Goal: Information Seeking & Learning: Understand process/instructions

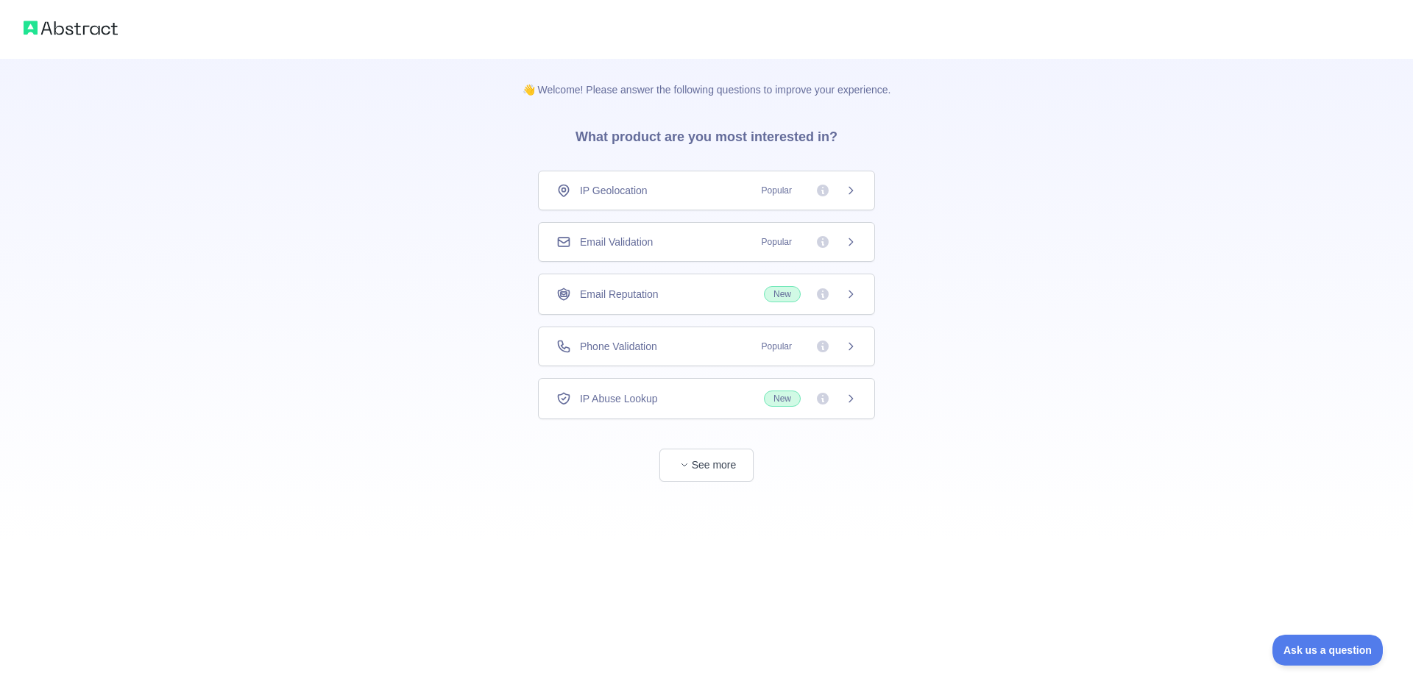
click at [707, 400] on div "IP Abuse Lookup New" at bounding box center [706, 399] width 300 height 16
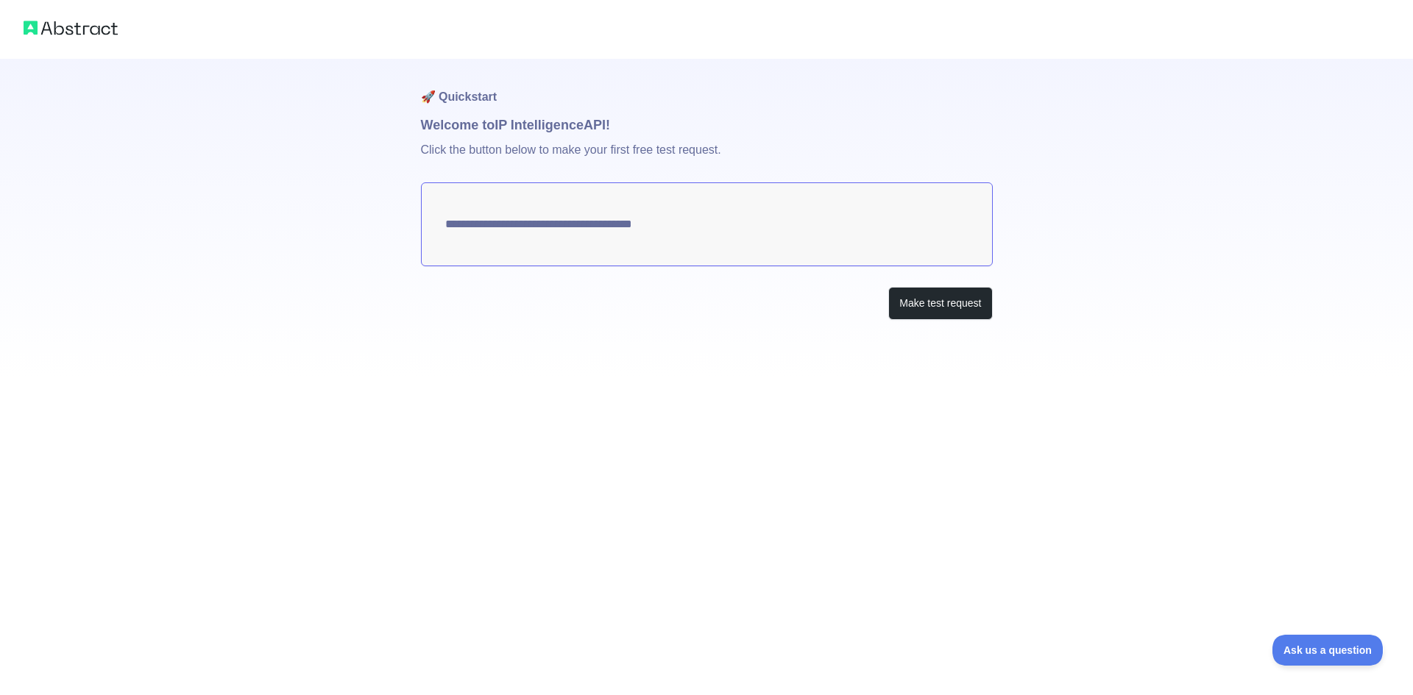
type textarea "**********"
click at [913, 300] on button "Make test request" at bounding box center [940, 303] width 104 height 33
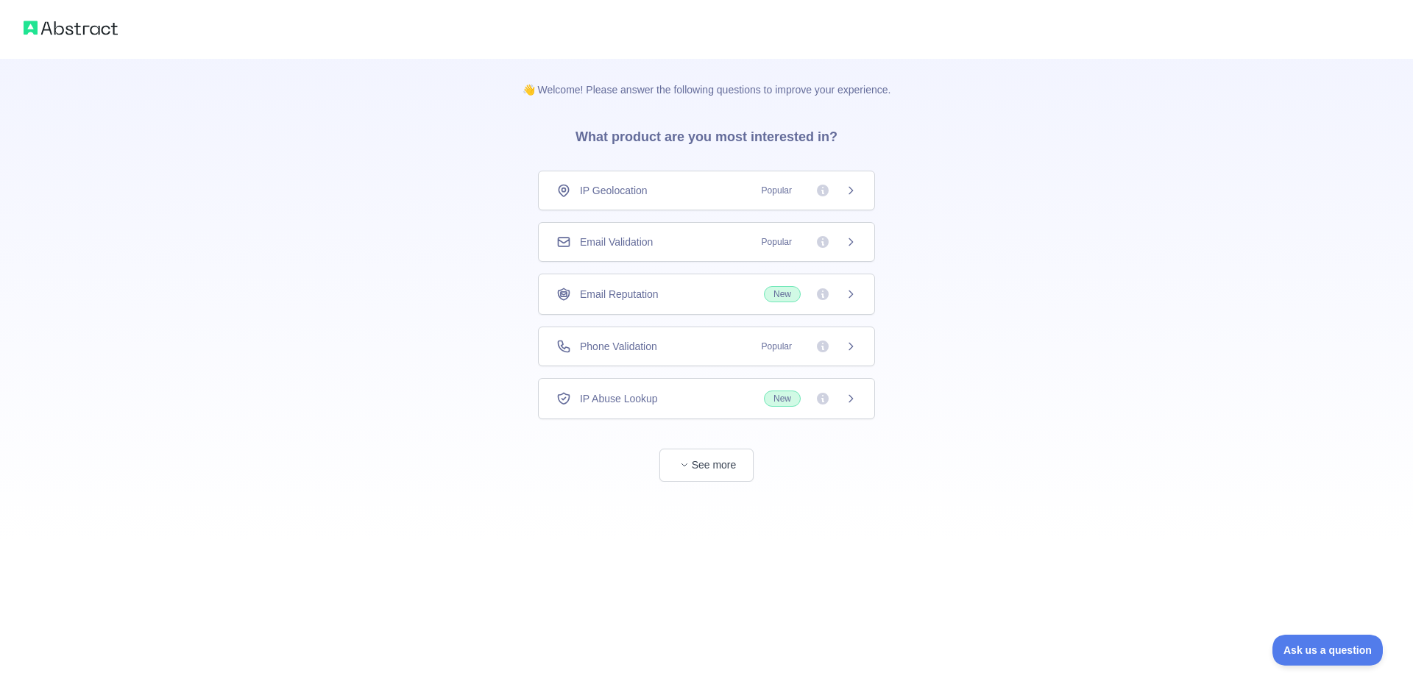
click at [709, 402] on div "IP Abuse Lookup New" at bounding box center [706, 399] width 300 height 16
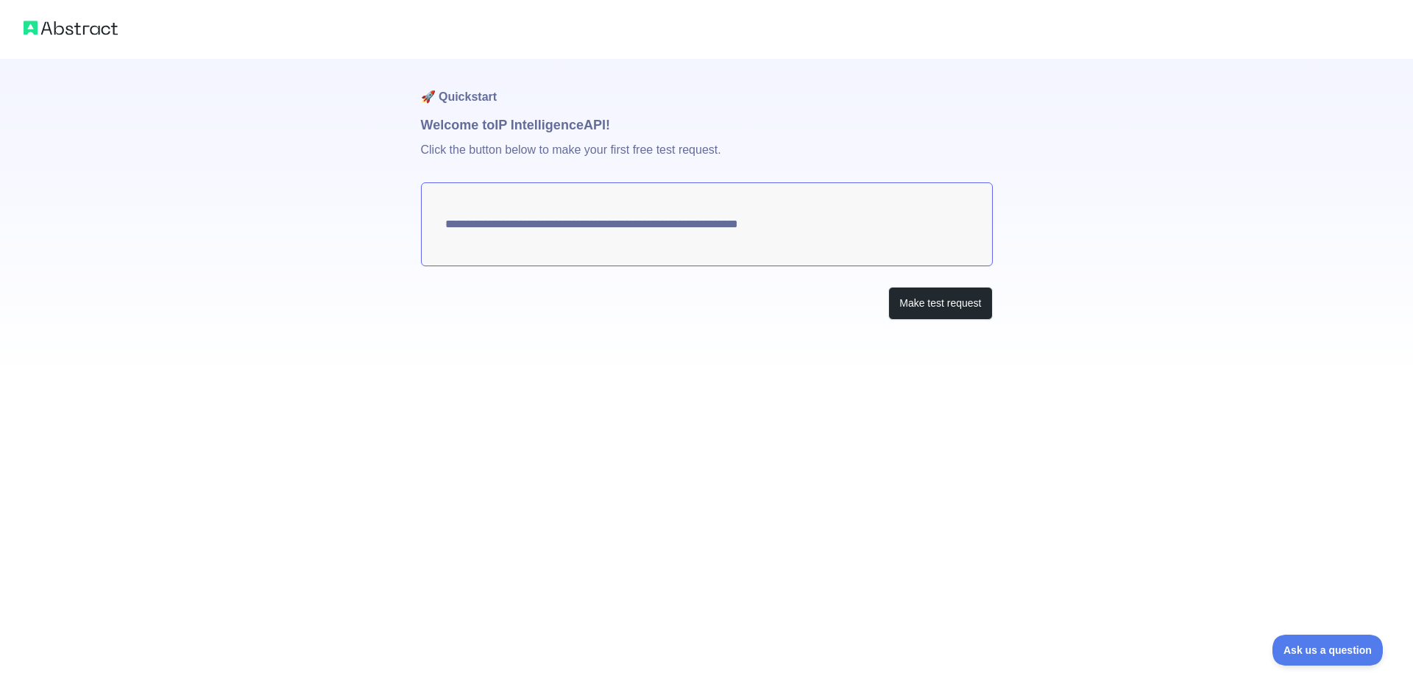
click at [579, 222] on textarea "**********" at bounding box center [707, 225] width 572 height 84
drag, startPoint x: 440, startPoint y: 227, endPoint x: 882, endPoint y: 227, distance: 442.3
click at [882, 227] on textarea "**********" at bounding box center [707, 225] width 572 height 84
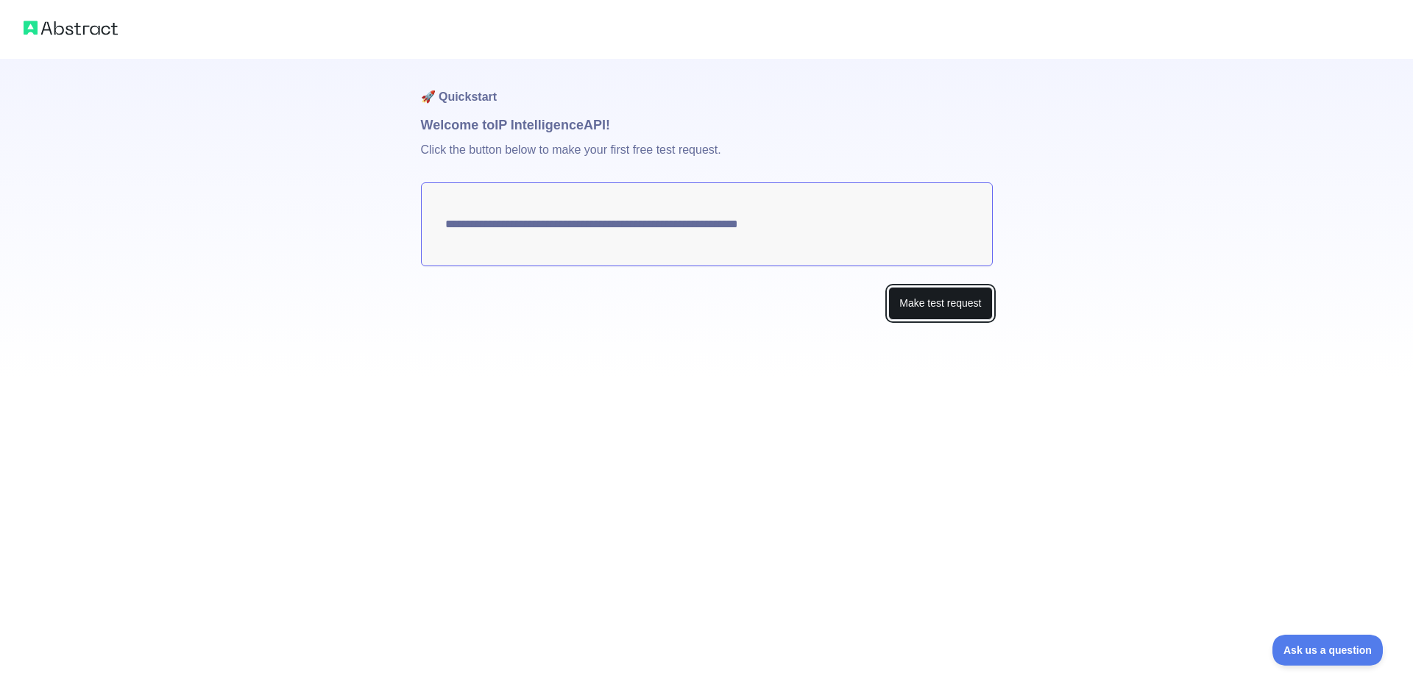
click at [937, 301] on button "Make test request" at bounding box center [940, 303] width 104 height 33
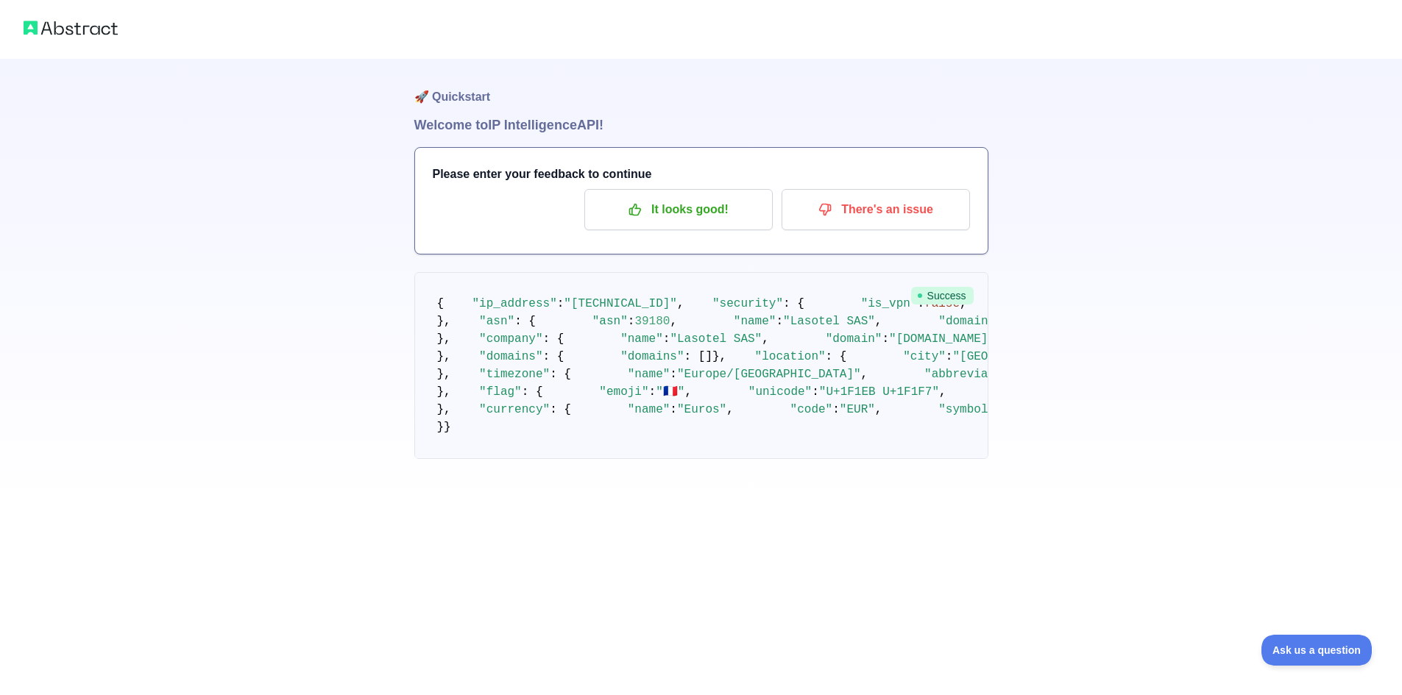
click at [62, 38] on img at bounding box center [71, 28] width 94 height 21
click at [53, 31] on img at bounding box center [71, 28] width 94 height 21
click at [732, 221] on p "It looks good!" at bounding box center [678, 209] width 166 height 25
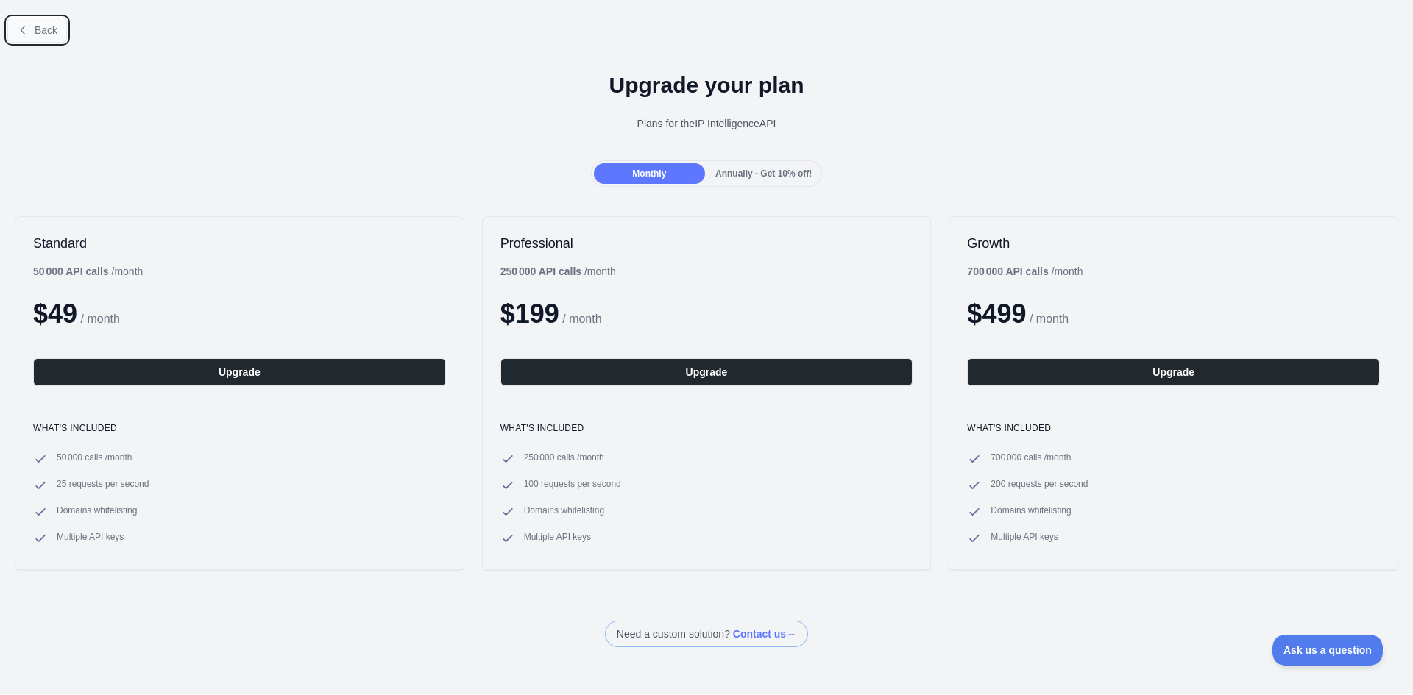
click at [48, 33] on span "Back" at bounding box center [46, 30] width 23 height 12
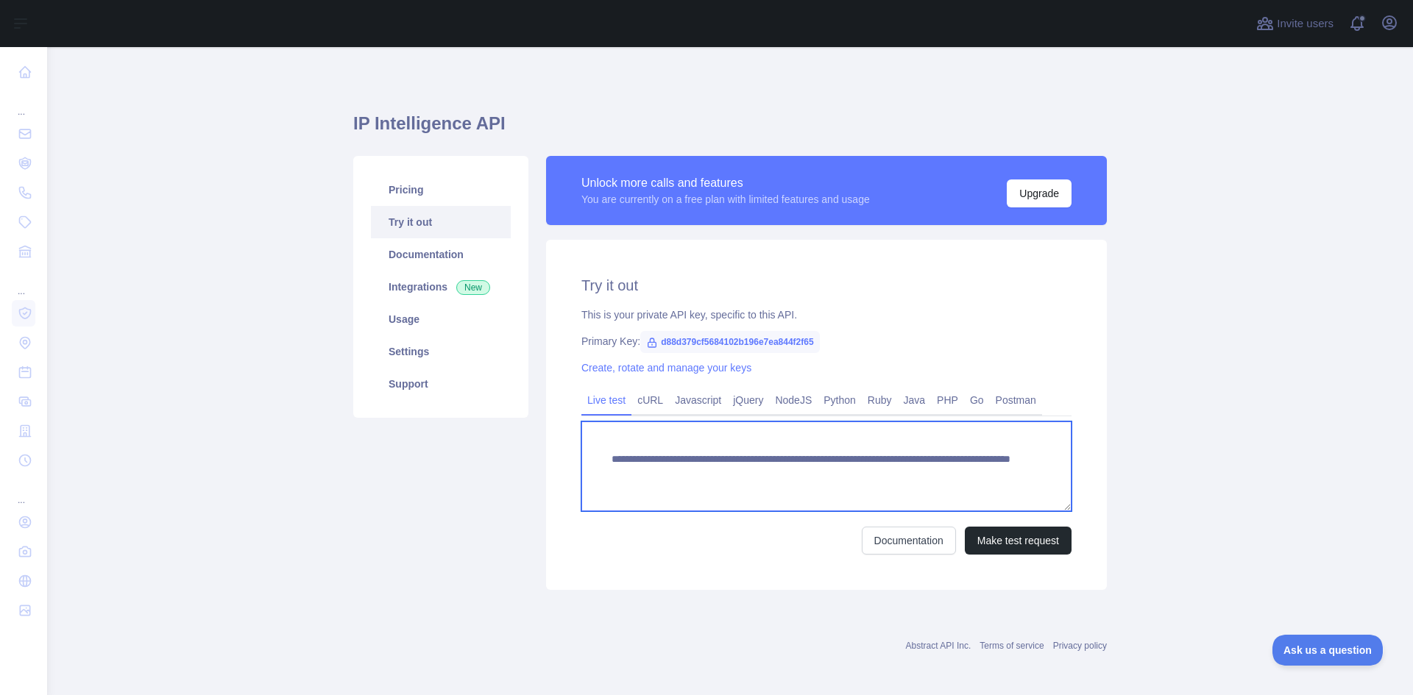
drag, startPoint x: 955, startPoint y: 475, endPoint x: 564, endPoint y: 460, distance: 391.1
click at [564, 460] on div "**********" at bounding box center [826, 415] width 561 height 350
click at [1013, 487] on textarea "**********" at bounding box center [826, 467] width 490 height 90
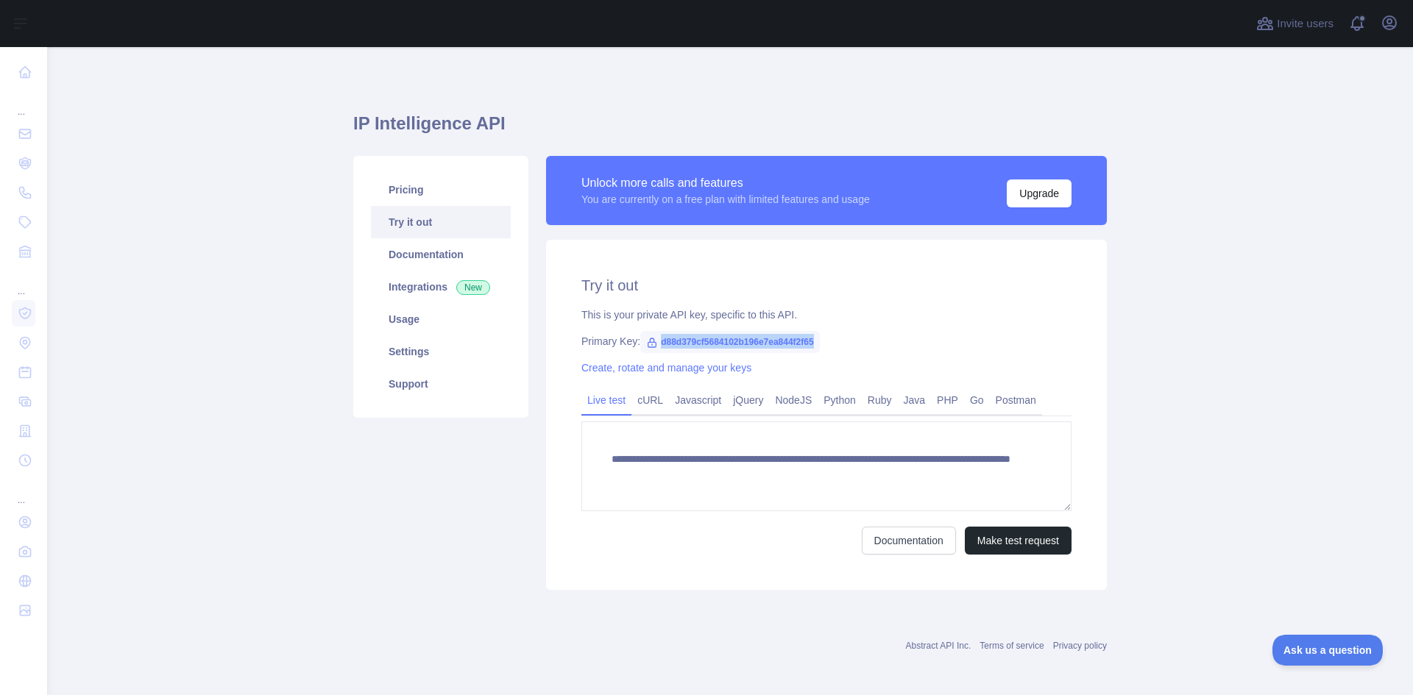
drag, startPoint x: 836, startPoint y: 344, endPoint x: 654, endPoint y: 350, distance: 182.6
click at [654, 349] on div "Primary Key: d88d379cf5684102b196e7ea844f2f65" at bounding box center [826, 341] width 490 height 15
copy span "d88d379cf5684102b196e7ea844f2f65"
click at [846, 362] on div "Create, rotate and manage your keys" at bounding box center [826, 368] width 490 height 15
click at [432, 280] on link "Integrations New" at bounding box center [441, 287] width 140 height 32
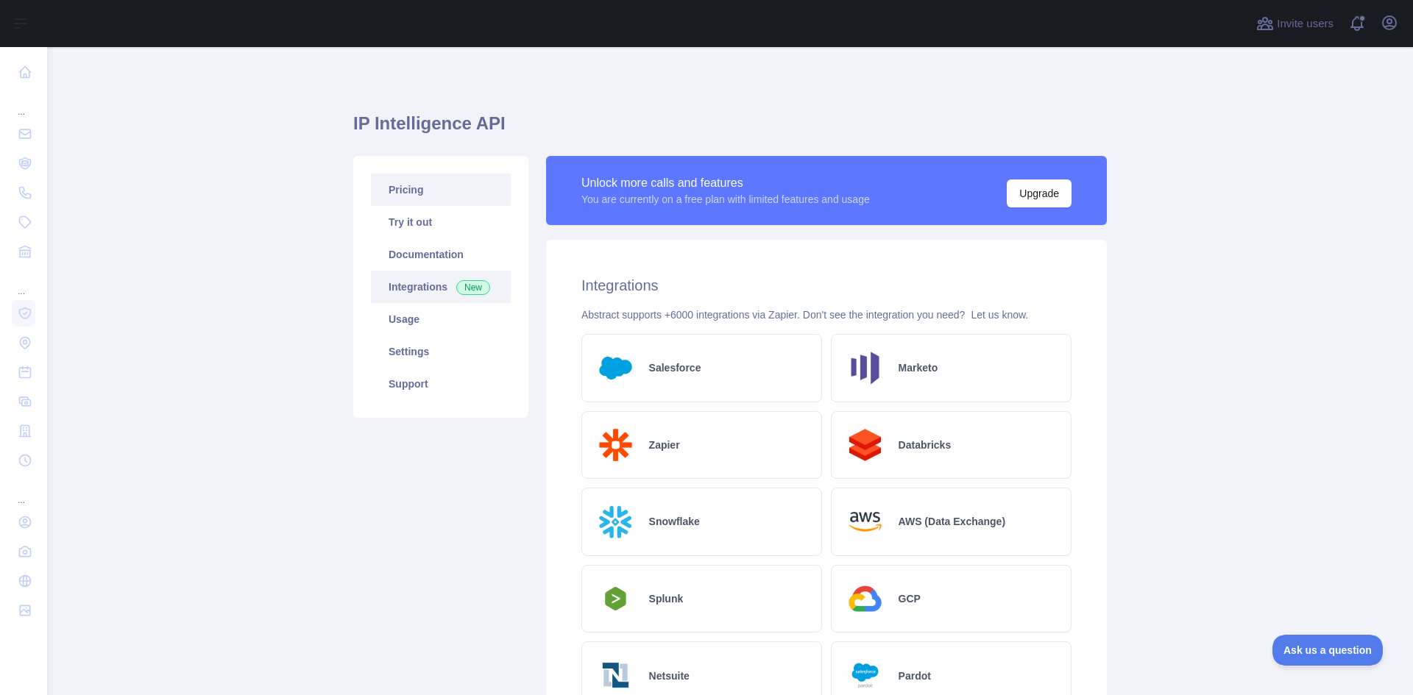
click at [408, 190] on link "Pricing" at bounding box center [441, 190] width 140 height 32
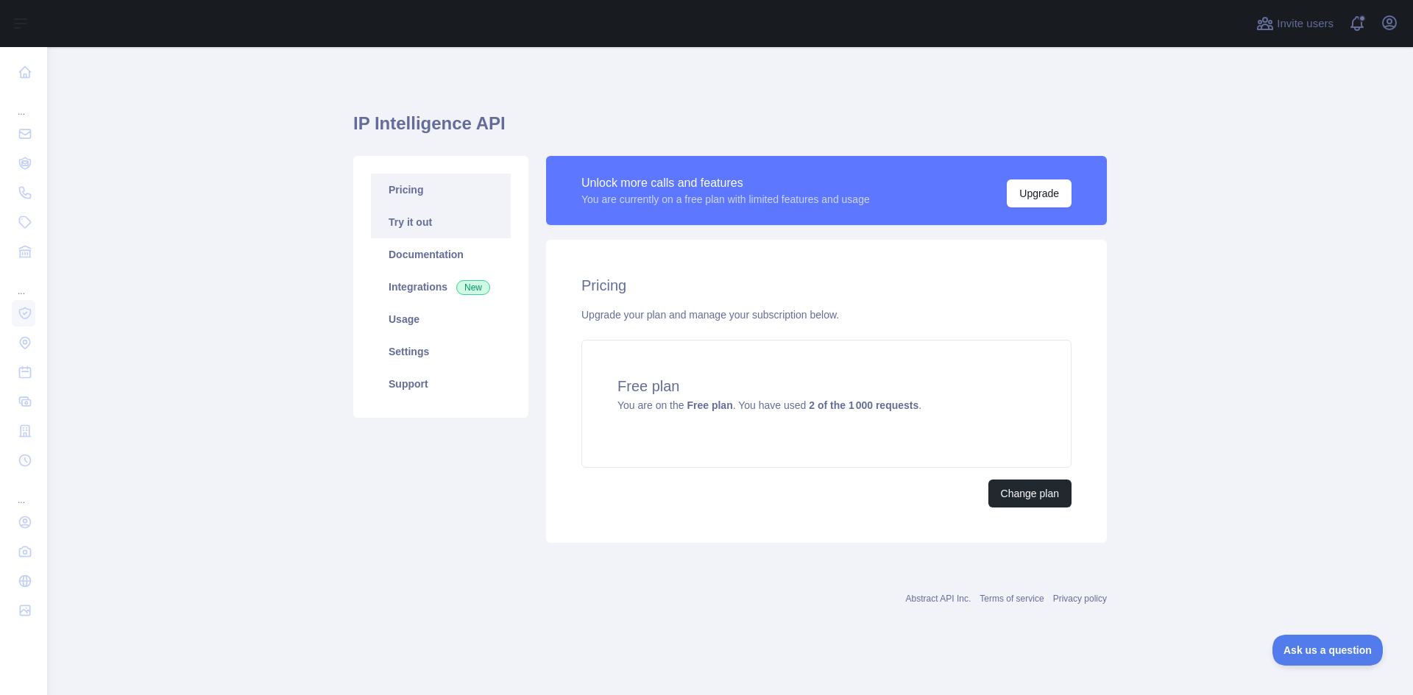
click at [412, 220] on link "Try it out" at bounding box center [441, 222] width 140 height 32
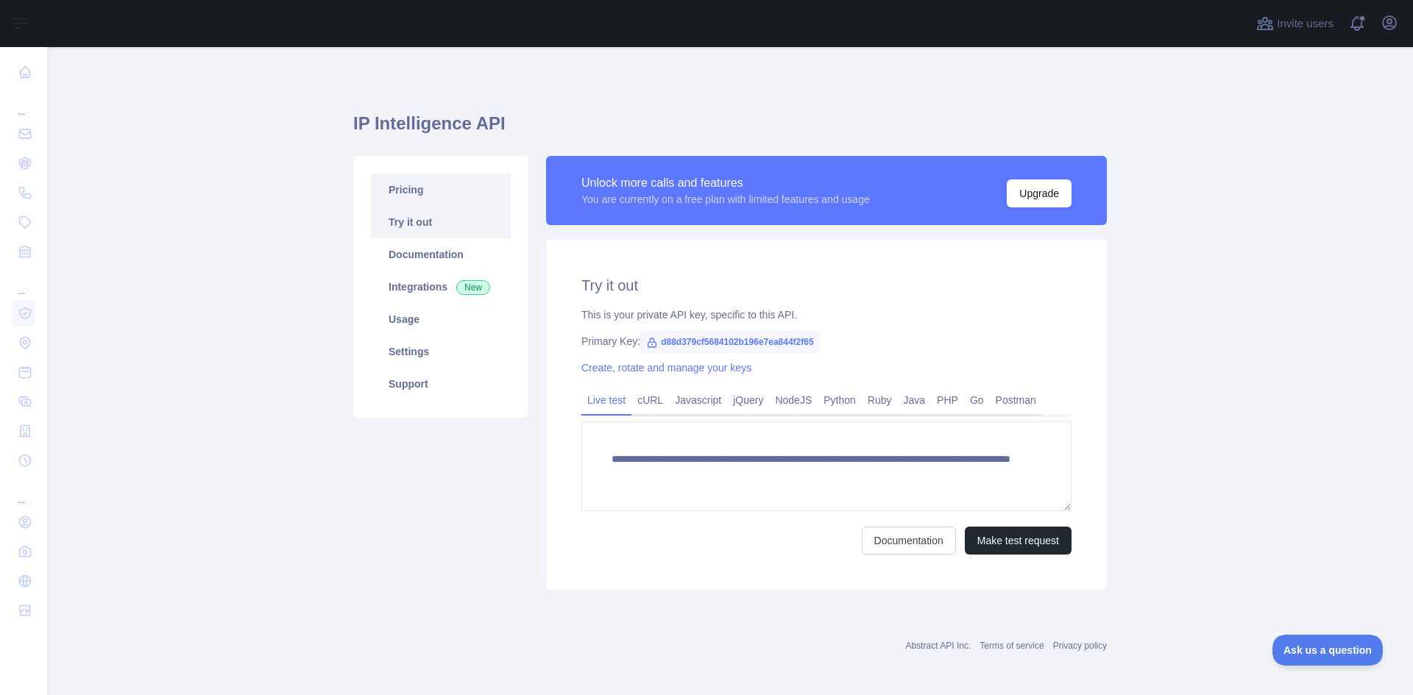
click at [408, 197] on link "Pricing" at bounding box center [441, 190] width 140 height 32
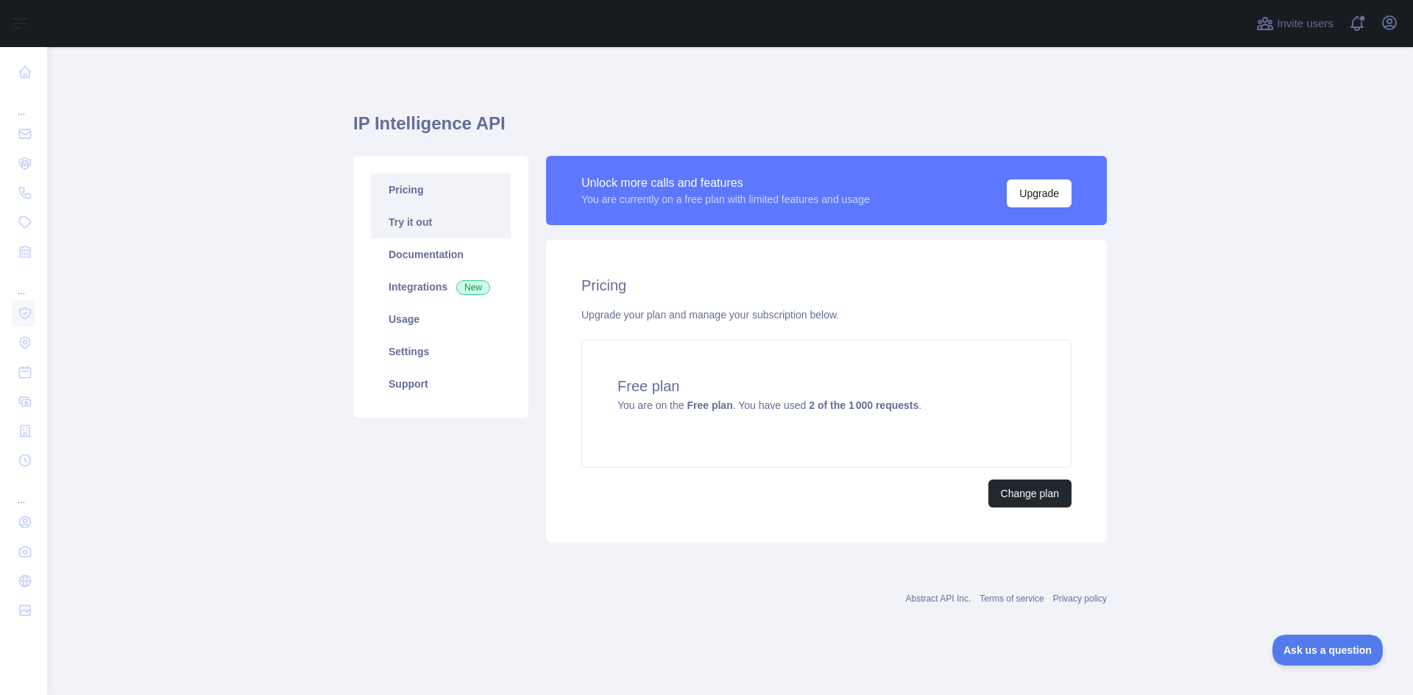
click at [403, 222] on link "Try it out" at bounding box center [441, 222] width 140 height 32
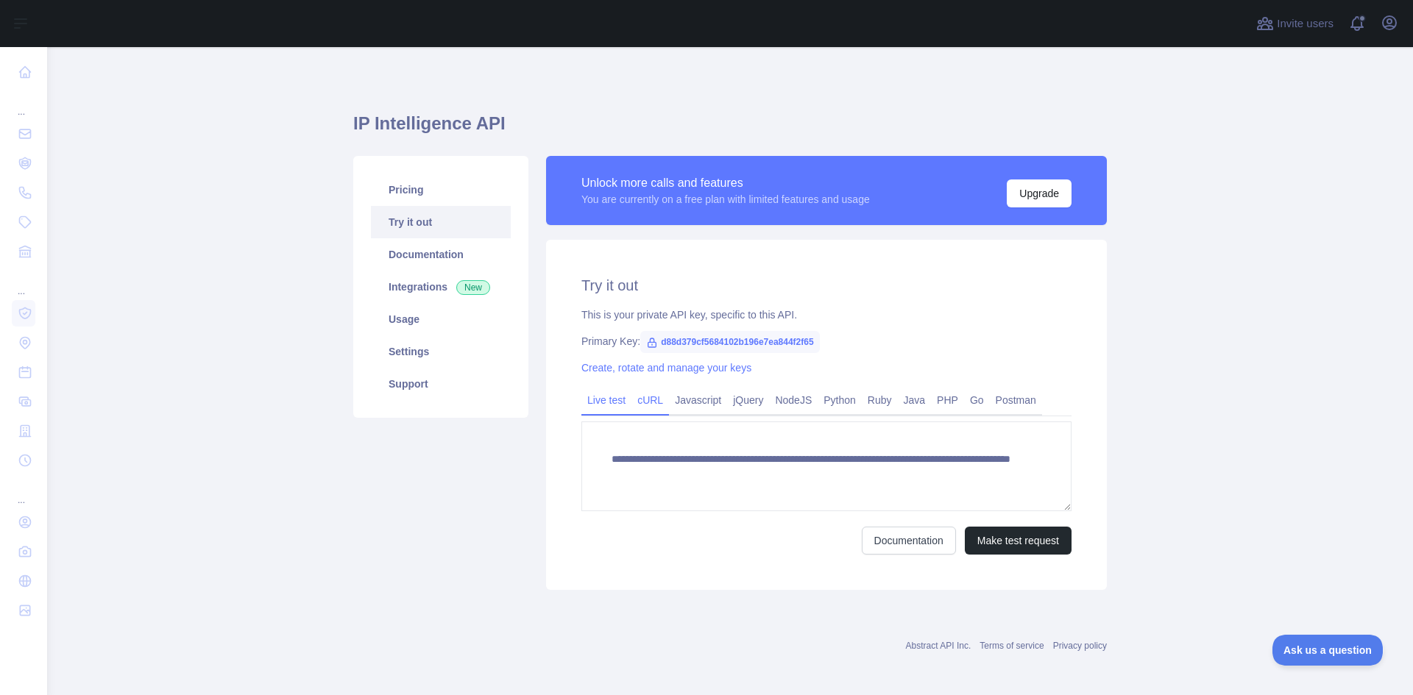
click at [653, 401] on link "cURL" at bounding box center [650, 401] width 38 height 24
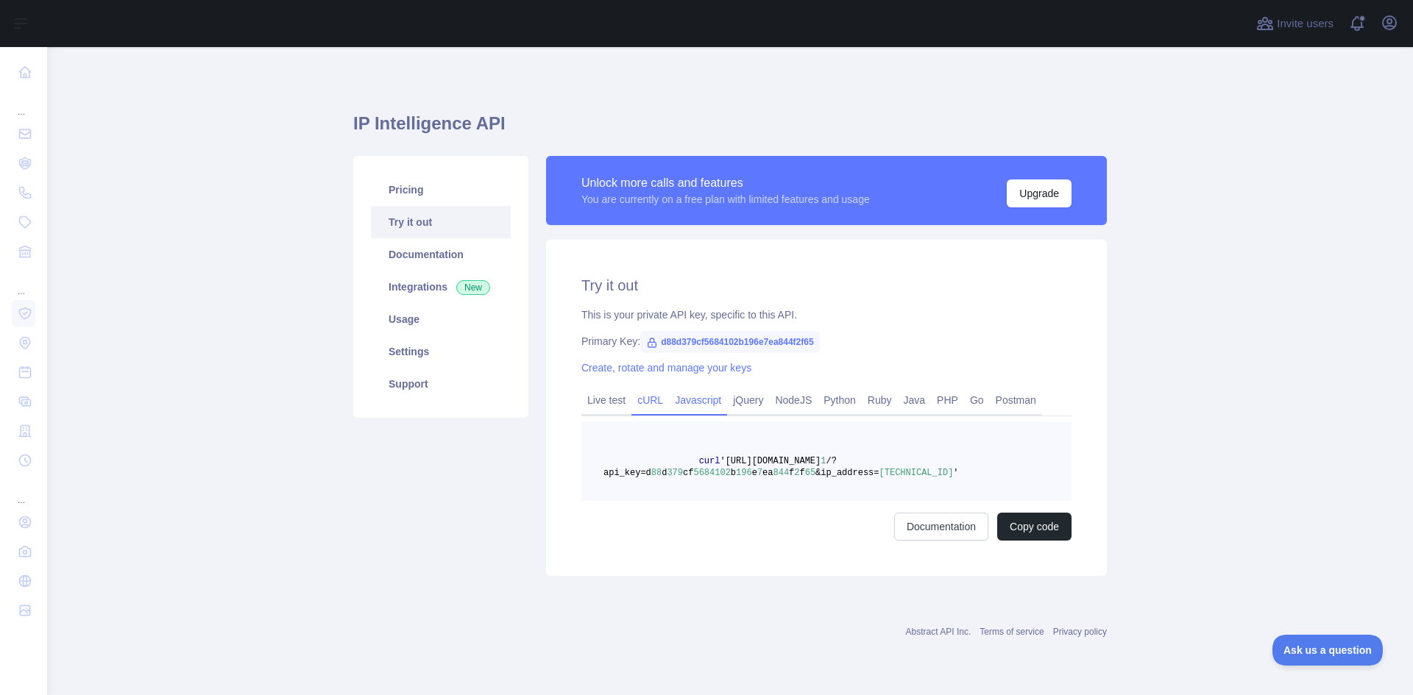
click at [682, 401] on link "Javascript" at bounding box center [698, 401] width 58 height 24
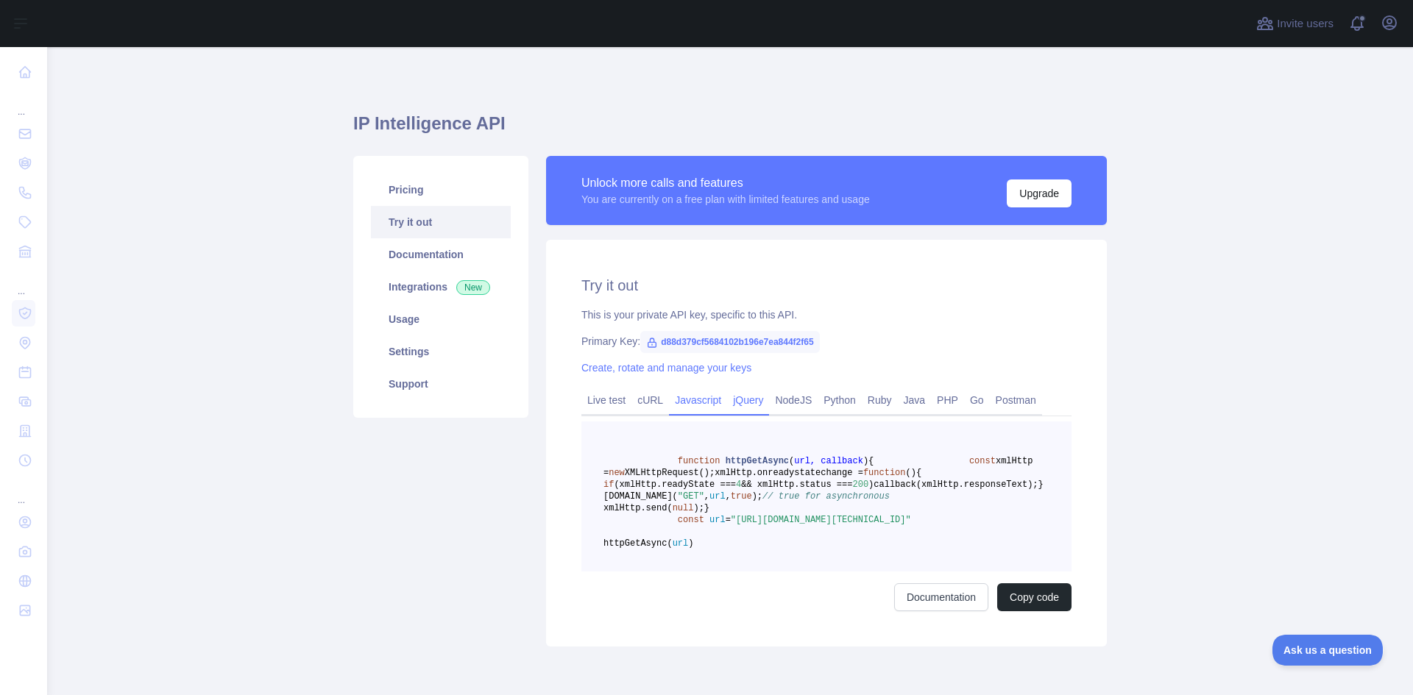
click at [736, 401] on link "jQuery" at bounding box center [748, 401] width 42 height 24
